Goal: Communication & Community: Ask a question

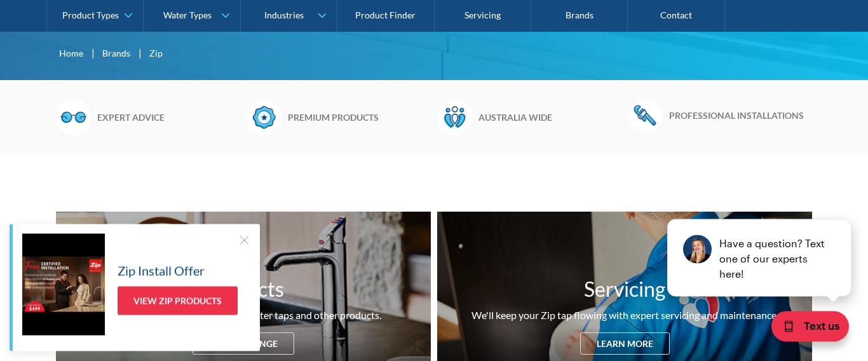
scroll to position [362, 0]
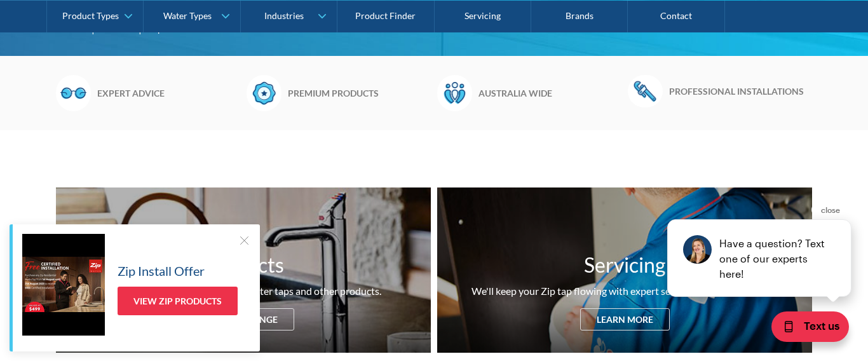
click at [786, 254] on div "Have a question? Text one of our experts here!" at bounding box center [771, 258] width 121 height 46
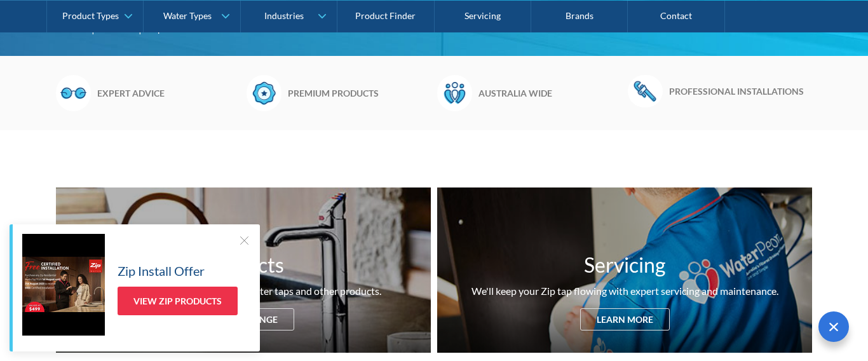
scroll to position [0, 0]
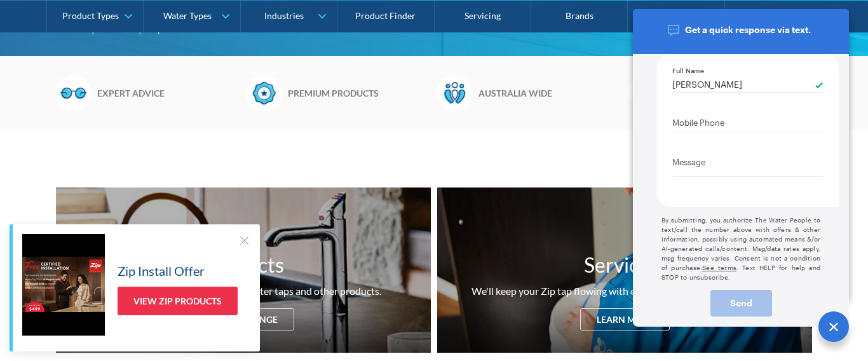
type input "[PERSON_NAME]"
click at [696, 124] on Phone "Mobile Phone" at bounding box center [747, 122] width 151 height 19
type Phone "0403 260 574"
click at [689, 166] on textarea "Message" at bounding box center [747, 163] width 151 height 23
type textarea "W"
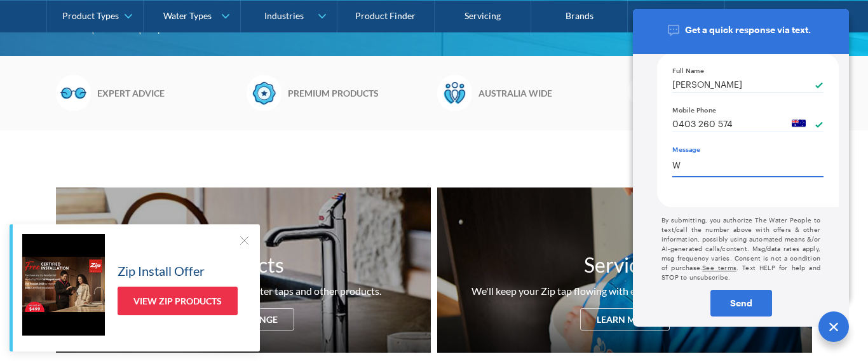
type textarea "x"
type textarea "We"
type textarea "x"
type textarea "We ha"
type textarea "x"
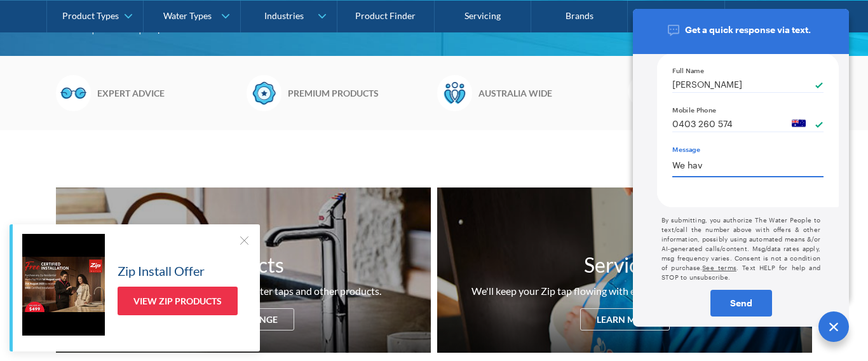
type textarea "We have"
type textarea "x"
type textarea "We have"
type textarea "x"
type textarea "We have h"
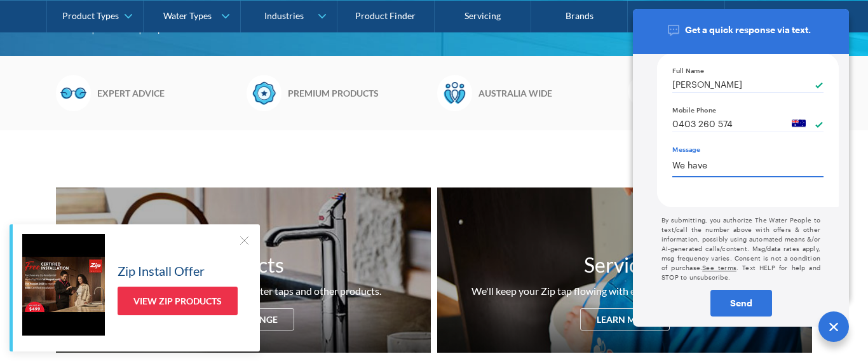
type textarea "x"
type textarea "We have ha"
type textarea "x"
type textarea "We have hav"
type textarea "x"
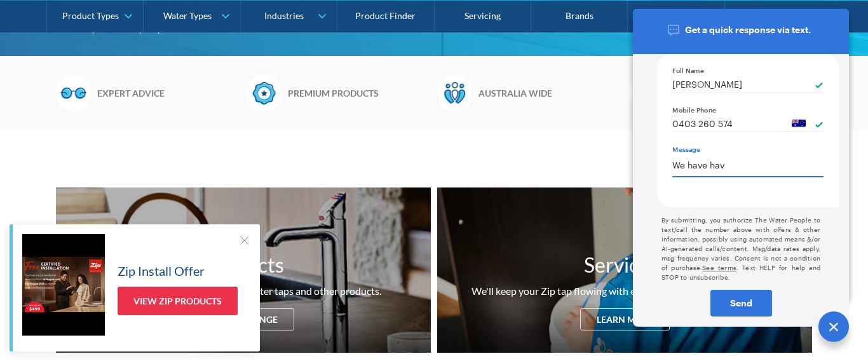
type textarea "We have have"
type textarea "x"
type textarea "We have have a"
type textarea "x"
type textarea "We have have a"
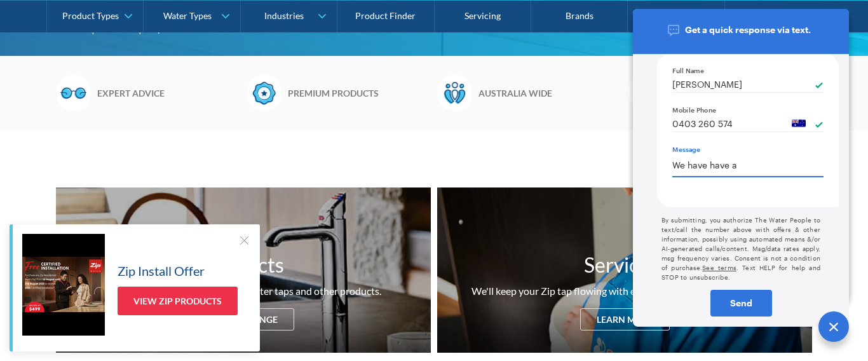
type textarea "x"
type textarea "We have have a w"
type textarea "x"
type textarea "We have have a wa"
type textarea "x"
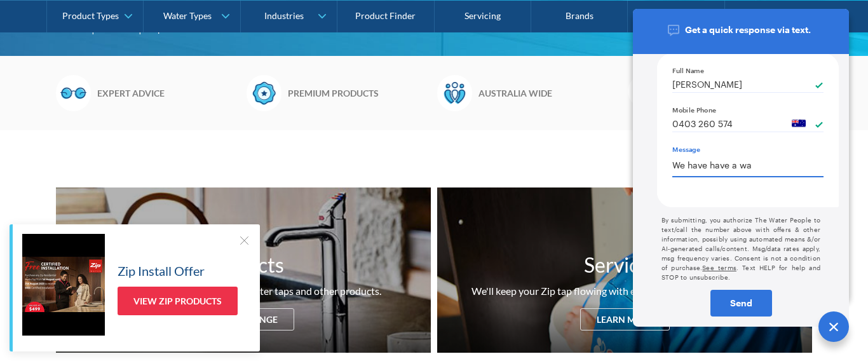
type textarea "We have have a wal"
type textarea "x"
type textarea "We have have a wall"
type textarea "x"
type textarea "We have have a walle"
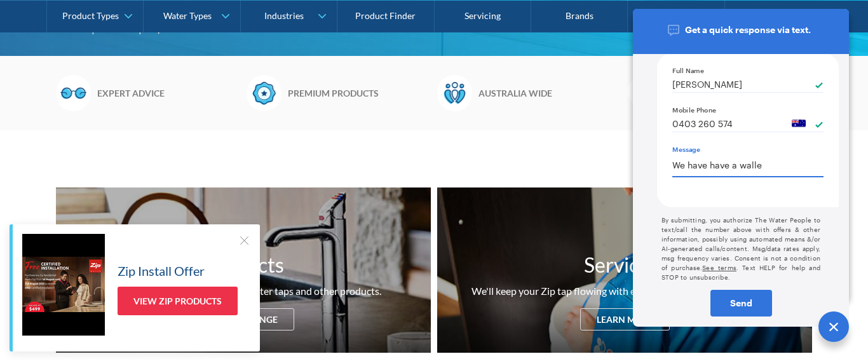
type textarea "x"
type textarea "We have have a wall"
type textarea "x"
type textarea "We have have a wall"
type textarea "x"
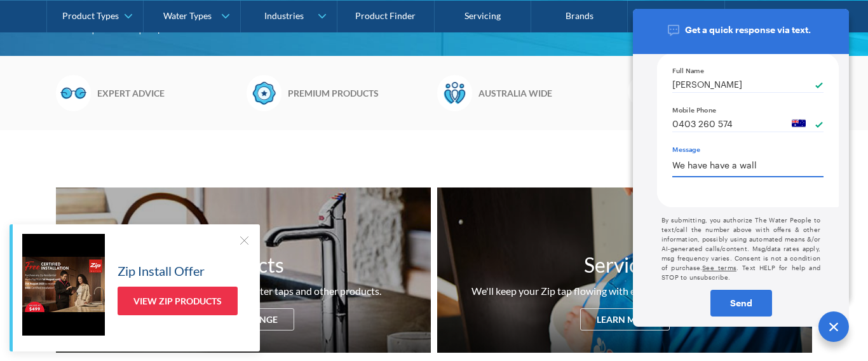
type textarea "We have have a wall m"
type textarea "x"
type textarea "We have have a wall mou"
type textarea "x"
type textarea "We have have a wall moun"
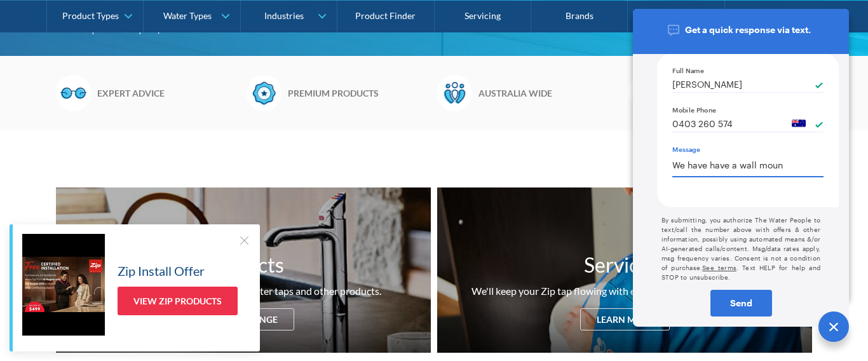
type textarea "x"
type textarea "We have have a wall mounte"
type textarea "We have have a wall mountesd"
type textarea "x"
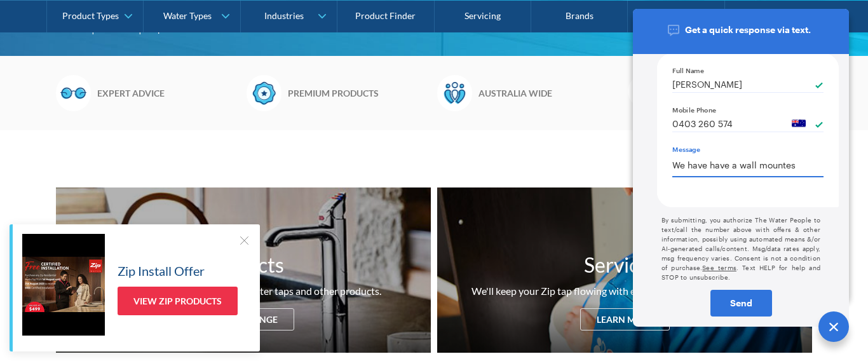
type textarea "We have have a wall mounte"
type textarea "x"
type textarea "We have have a wall mounted"
type textarea "x"
type textarea "We have have a wall mounted"
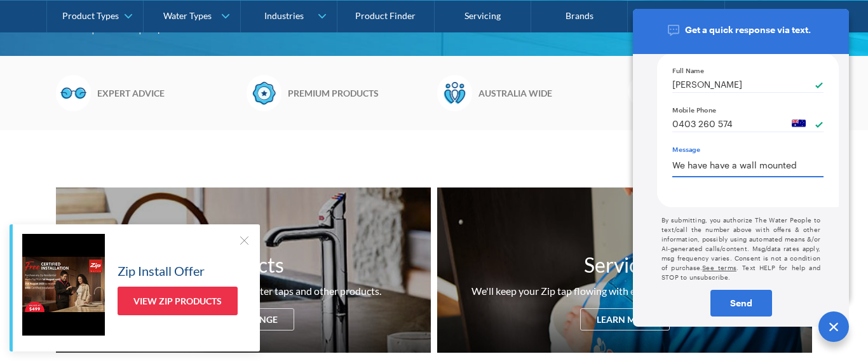
type textarea "x"
type textarea "We have have a wall mounted w"
type textarea "x"
type textarea "We have have a wall mounted wa"
type textarea "x"
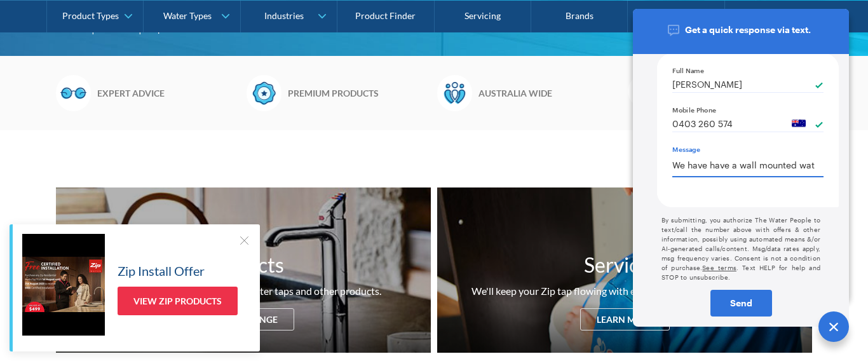
type textarea "We have have a wall mounted wate"
type textarea "x"
type textarea "We have have a wall mounted water"
type textarea "x"
type textarea "We have have a wall mounted water"
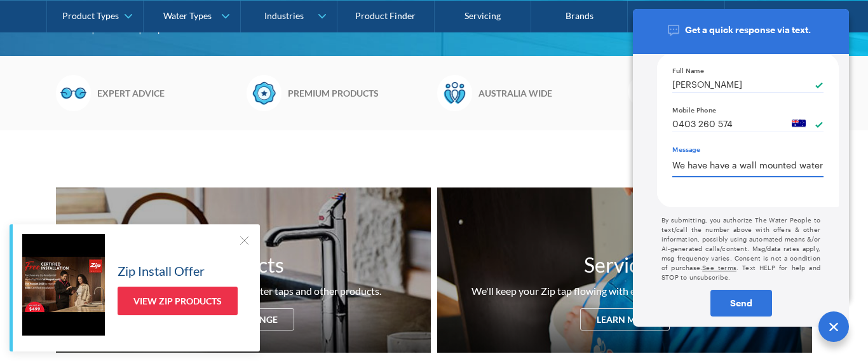
type textarea "x"
type textarea "We have have a wall mounted water he"
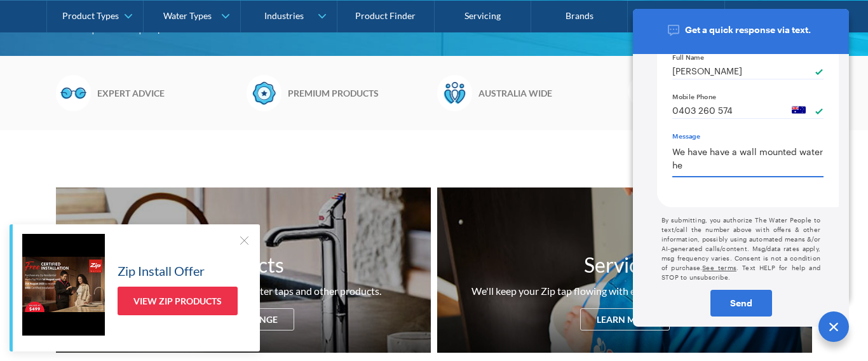
scroll to position [0, 0]
type textarea "We have have a wall mounted water hea"
type textarea "x"
type textarea "We have have a wall mounted water heater"
type textarea "x"
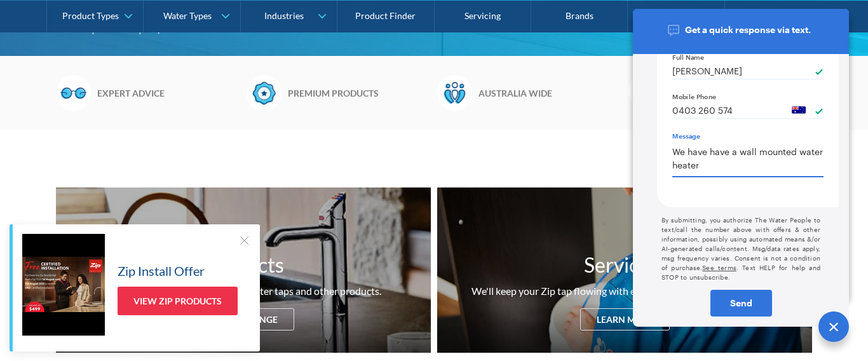
type textarea "We have have a wall mounted water heater"
type textarea "x"
type textarea "We have have a wall mounted water heater t"
type textarea "x"
type textarea "We have have a wall mounted water heater tha"
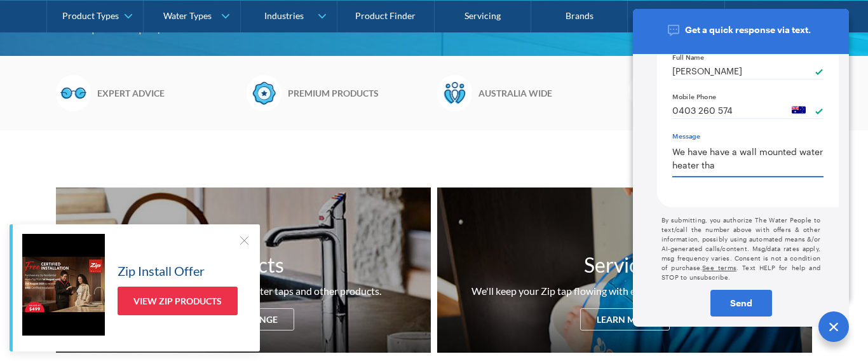
type textarea "x"
type textarea "We have have a wall mounted water heater that"
type textarea "x"
type textarea "We have have a wall mounted water heater that"
type textarea "x"
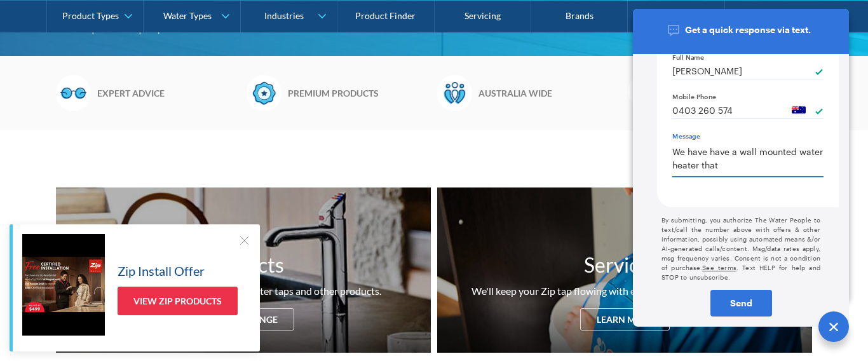
type textarea "We have have a wall mounted water heater that i"
type textarea "x"
type textarea "We have have a wall mounted water heater that is"
type textarea "x"
type textarea "We have have a wall mounted water heater that is"
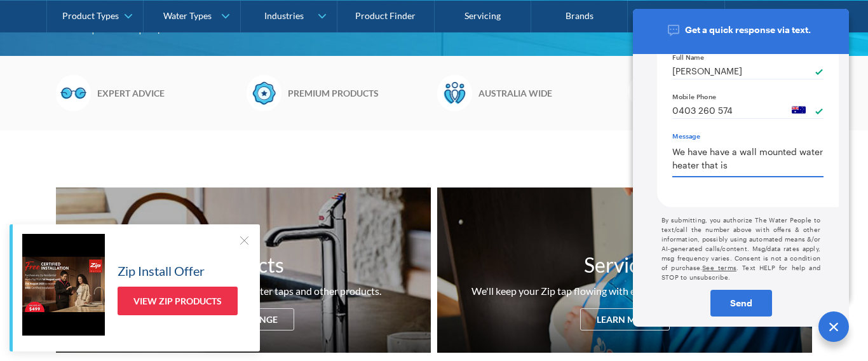
type textarea "x"
type textarea "We have have a wall mounted water heater that is le"
type textarea "We have have a wall mounted water heater that is lea"
type textarea "x"
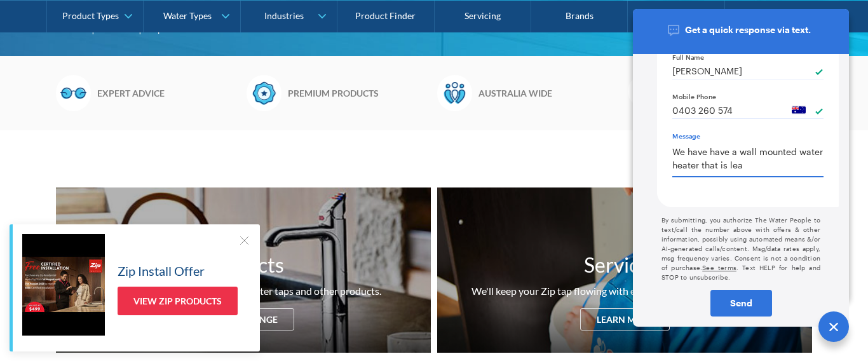
type textarea "We have have a wall mounted water heater that is leak"
type textarea "x"
type textarea "We have have a wall mounted water heater that is leaki"
type textarea "x"
type textarea "We have have a wall mounted water heater that is leakin"
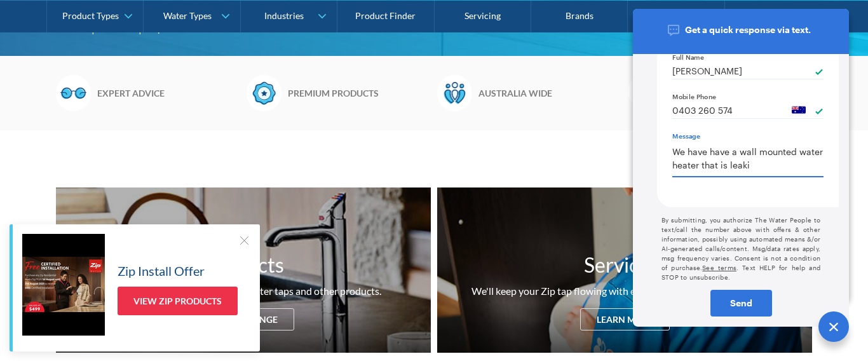
type textarea "x"
type textarea "We have have a wall mounted water heater that is leaking"
type textarea "x"
type textarea "We have have a wall mounted water heater that is leaking an"
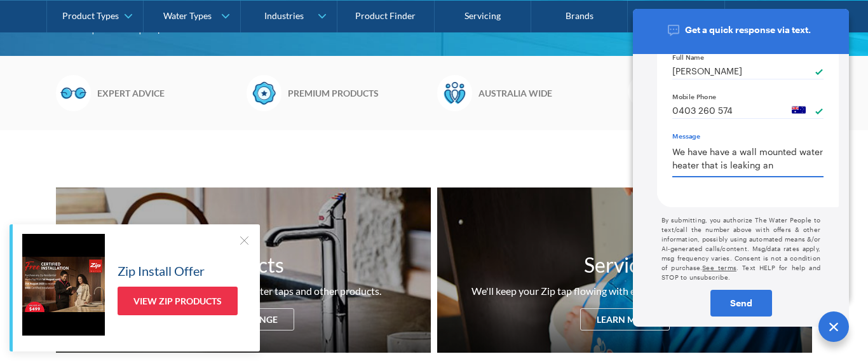
type textarea "We have have a wall mounted water heater that is leaking and"
type textarea "x"
type textarea "We have have a wall mounted water heater that is leaking and"
type textarea "x"
type textarea "We have have a wall mounted water heater that is leaking and n"
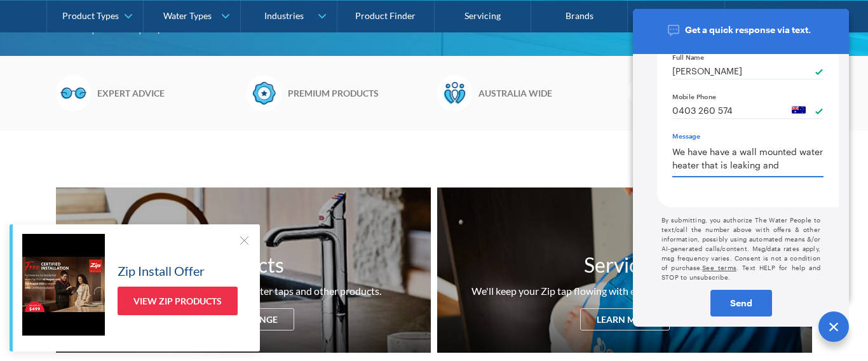
type textarea "x"
type textarea "We have have a wall mounted water heater that is leaking and"
type textarea "x"
type textarea "We have have a wall mounted water heater that is leaking and in"
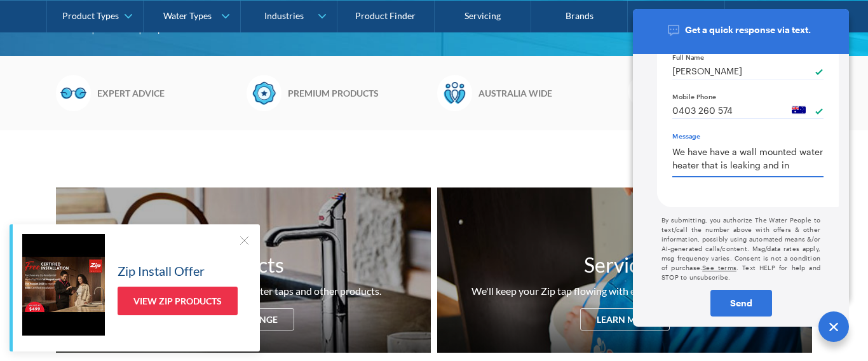
type textarea "We have have a wall mounted water heater that is leaking and in"
type textarea "x"
type textarea "We have have a wall mounted water heater that is leaking and in n"
type textarea "x"
type textarea "We have have a wall mounted water heater that is leaking and in nee"
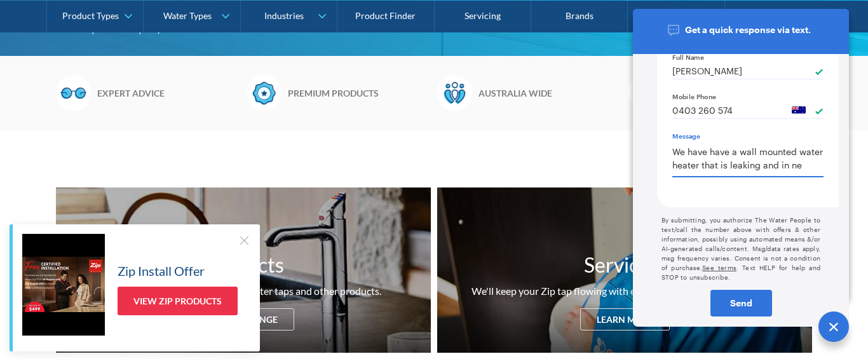
type textarea "x"
type textarea "We have have a wall mounted water heater that is leaking and in need"
type textarea "x"
type textarea "We have have a wall mounted water heater that is leaking and in need"
type textarea "x"
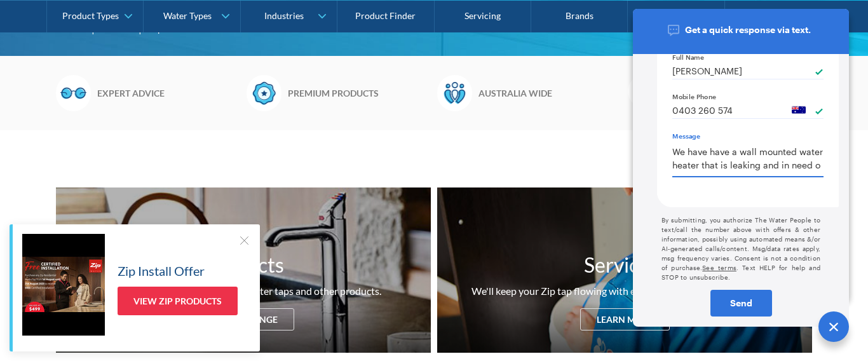
type textarea "We have have a wall mounted water heater that is leaking and in need of"
type textarea "x"
type textarea "We have have a wall mounted water heater that is leaking and in need of"
type textarea "x"
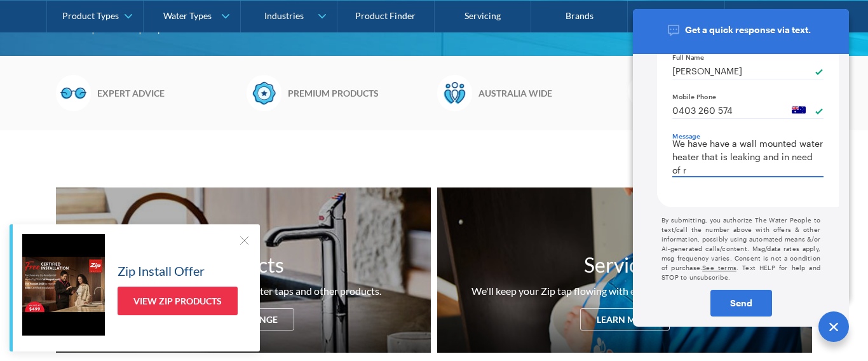
type textarea "We have have a wall mounted water heater that is leaking and in need of re"
type textarea "x"
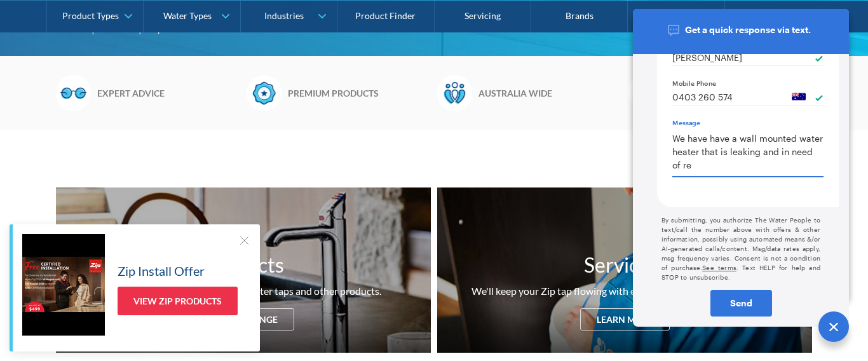
type textarea "We have have a wall mounted water heater that is leaking and in need of rep"
type textarea "We have have a wall mounted water heater that is leaking and in need of repa"
type textarea "x"
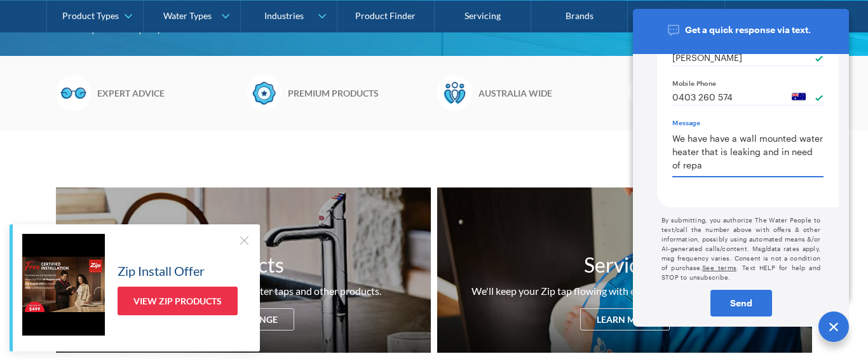
type textarea "We have have a wall mounted water heater that is leaking and in need of repai"
type textarea "x"
type textarea "We have have a wall mounted water heater that is leaking and in need of repair"
click at [746, 306] on div "Text us" at bounding box center [803, 329] width 127 height 64
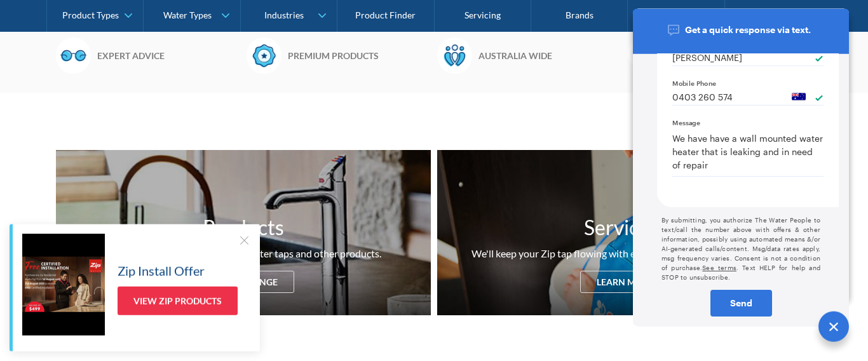
scroll to position [434, 0]
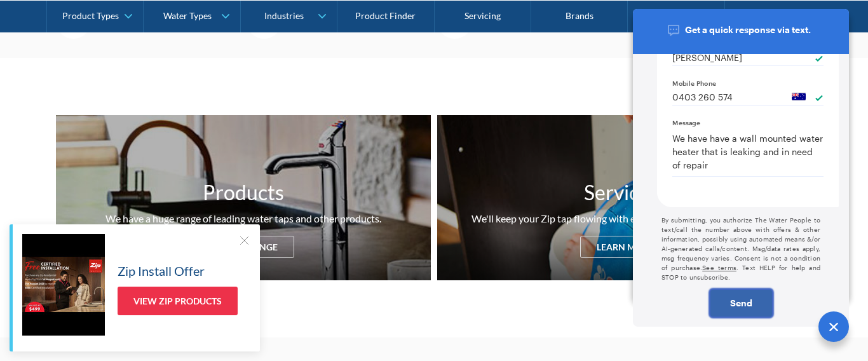
click at [734, 300] on div "Send" at bounding box center [740, 302] width 59 height 9
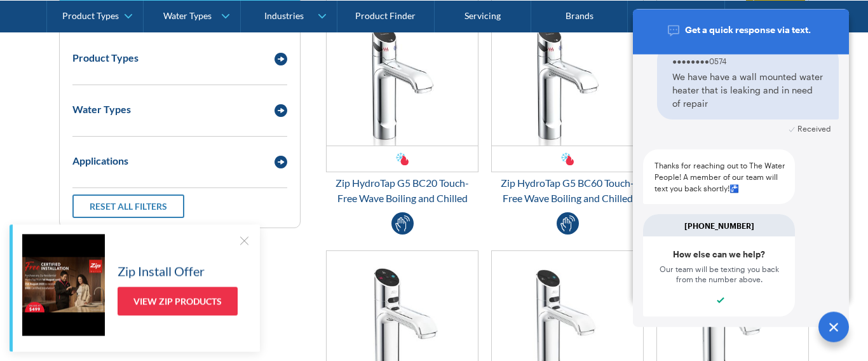
scroll to position [1738, 0]
